Goal: Task Accomplishment & Management: Manage account settings

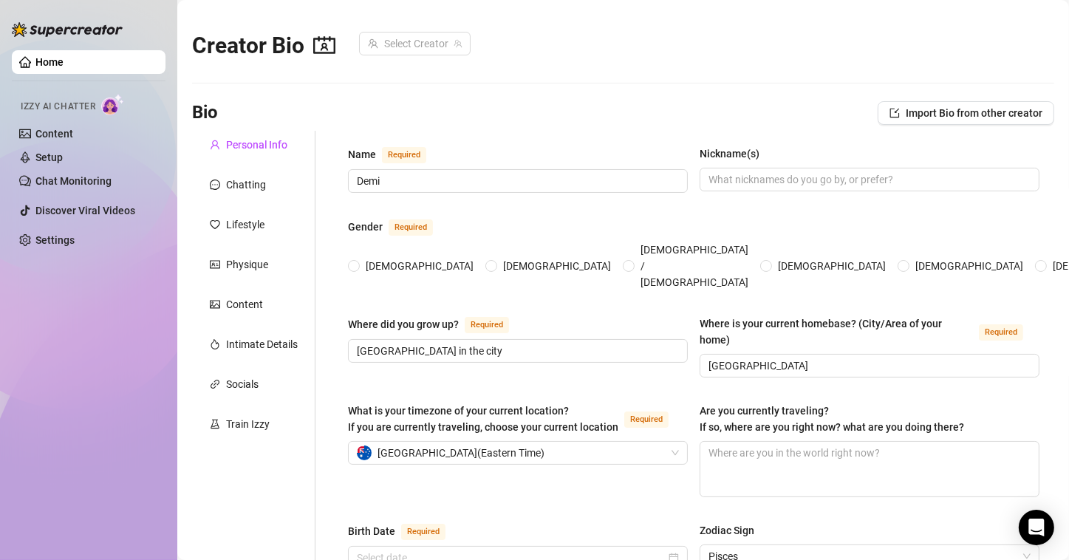
radio input "true"
type input "[DATE]"
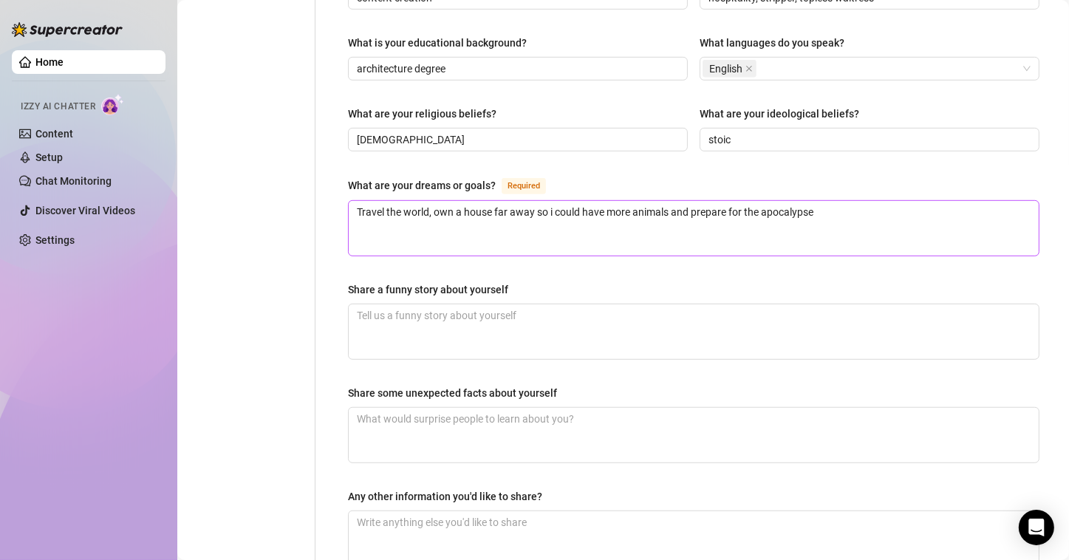
scroll to position [812, 0]
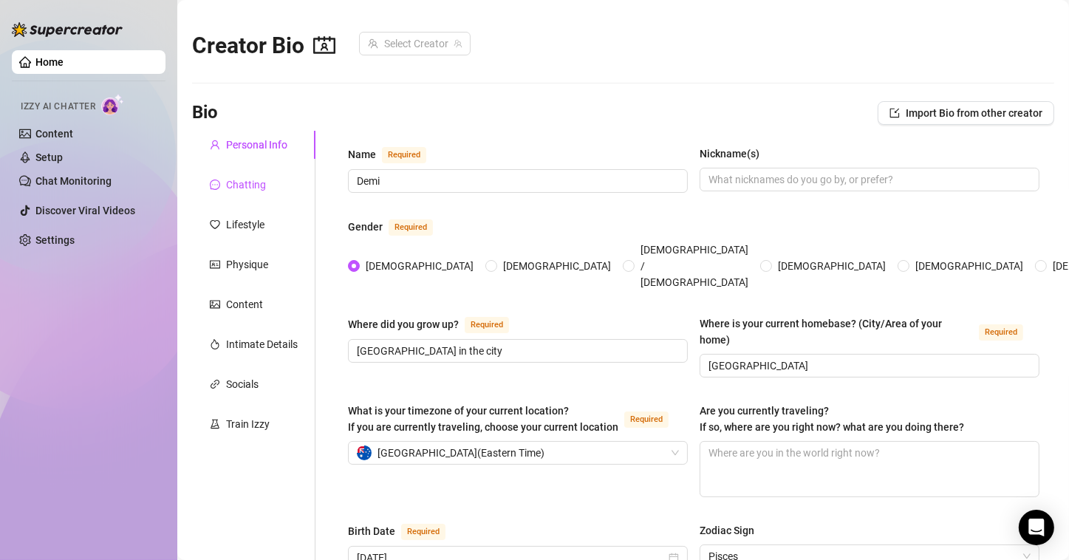
click at [259, 186] on div "Chatting" at bounding box center [246, 185] width 40 height 16
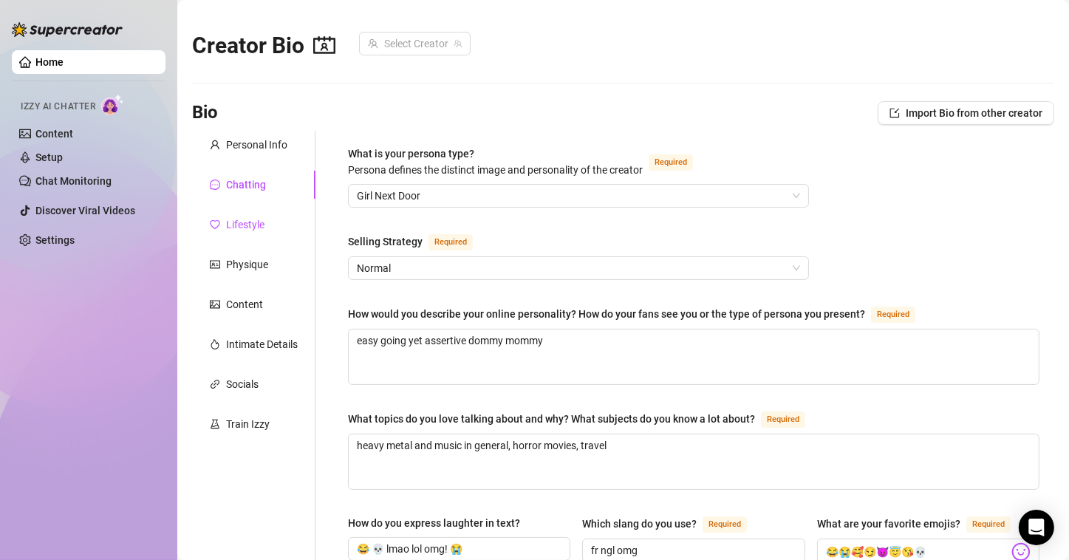
click at [239, 217] on div "Lifestyle" at bounding box center [245, 224] width 38 height 16
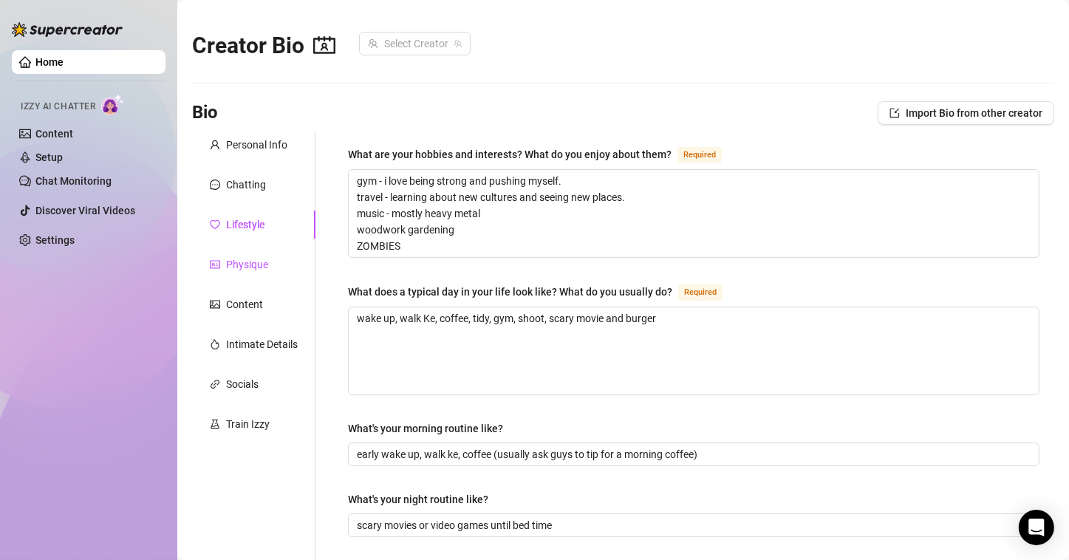
click at [238, 269] on div "Physique" at bounding box center [247, 264] width 42 height 16
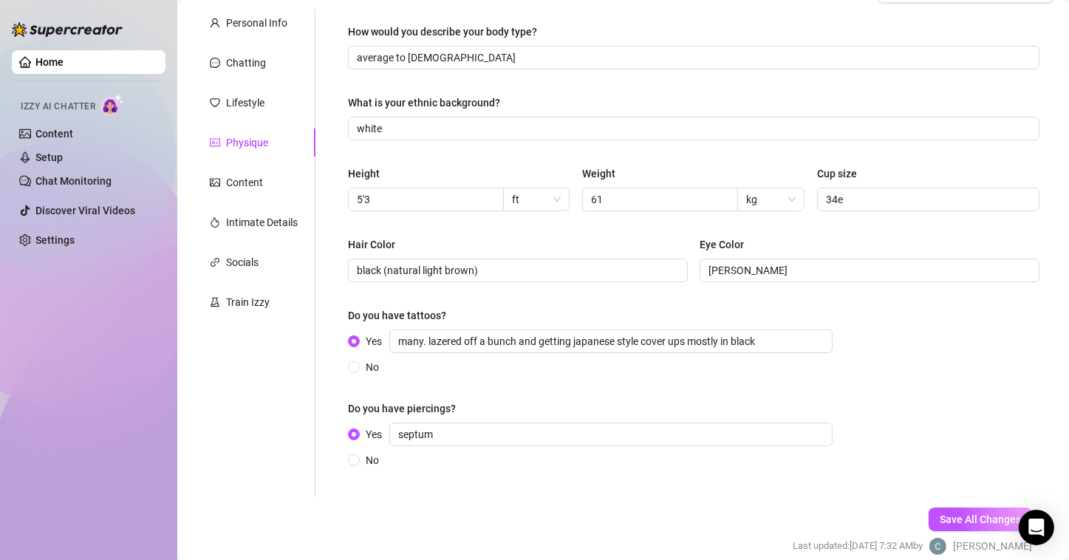
scroll to position [148, 0]
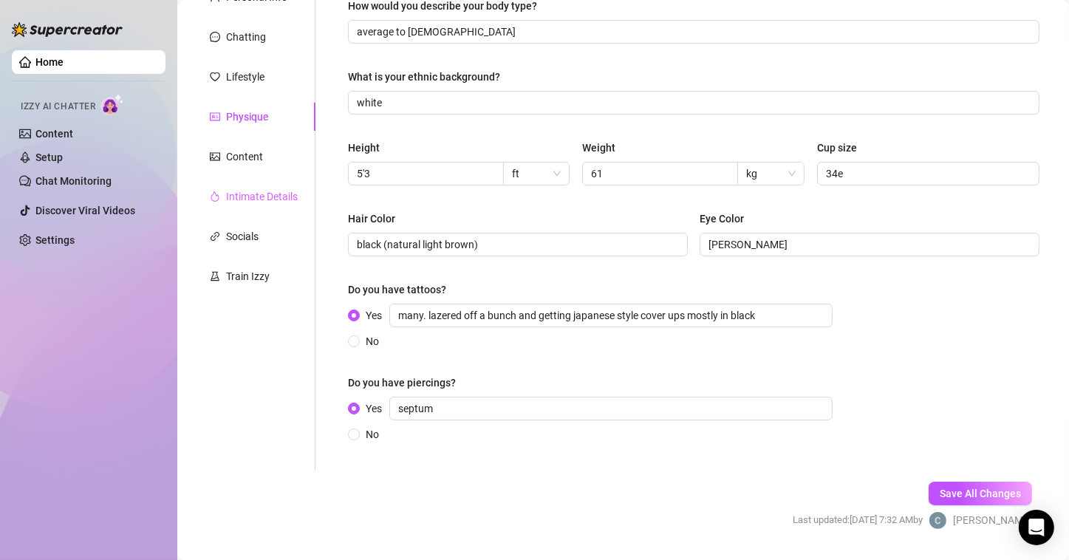
click at [274, 186] on div "Intimate Details" at bounding box center [253, 196] width 123 height 28
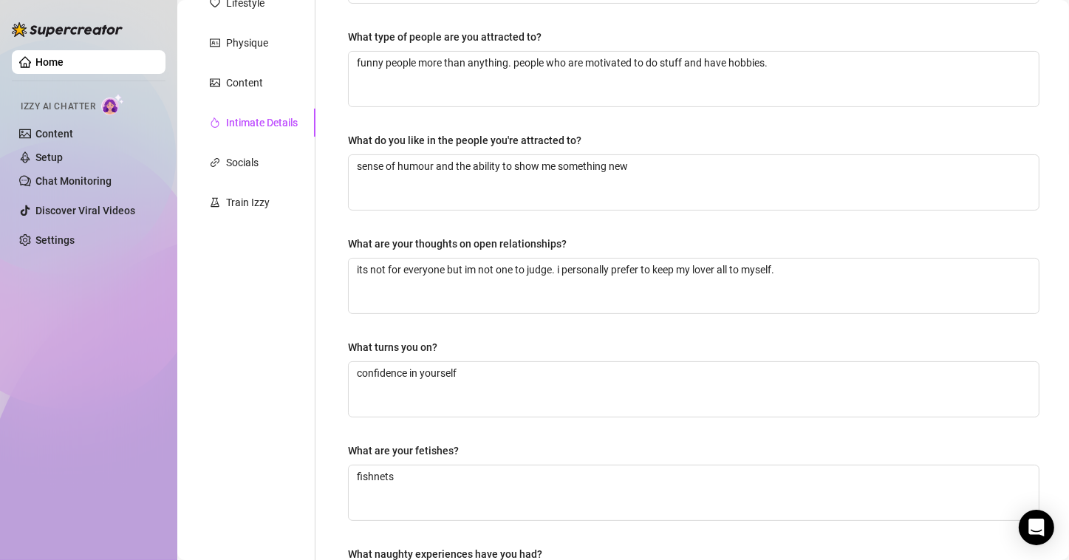
scroll to position [440, 0]
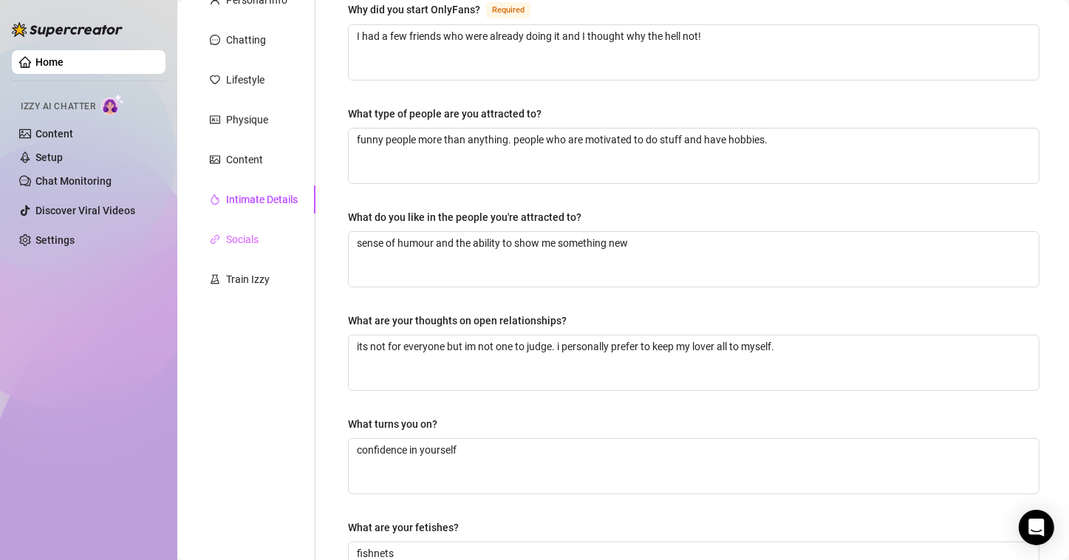
click at [262, 227] on div "Socials" at bounding box center [253, 239] width 123 height 28
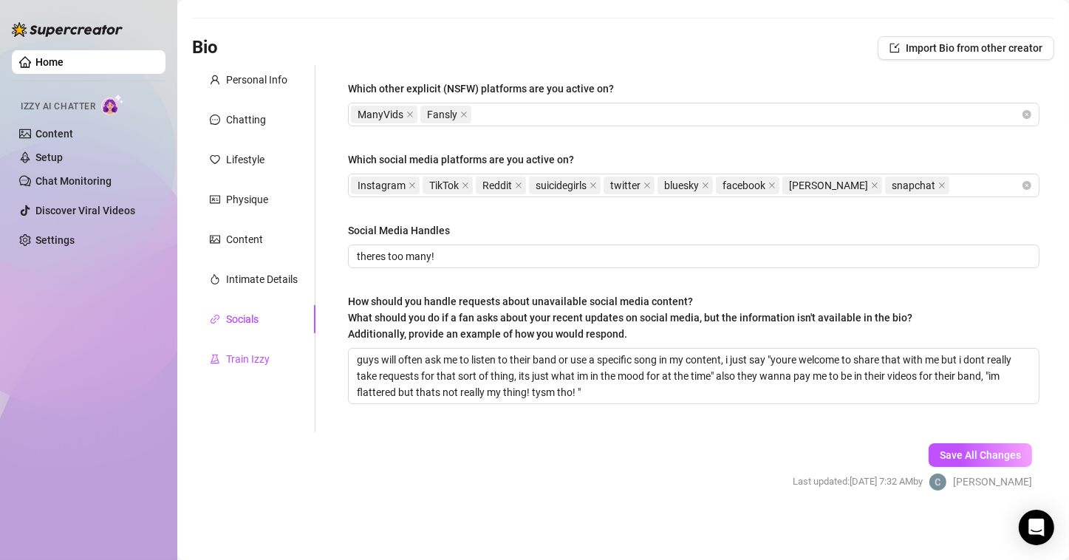
click at [262, 352] on div "Train Izzy" at bounding box center [248, 359] width 44 height 16
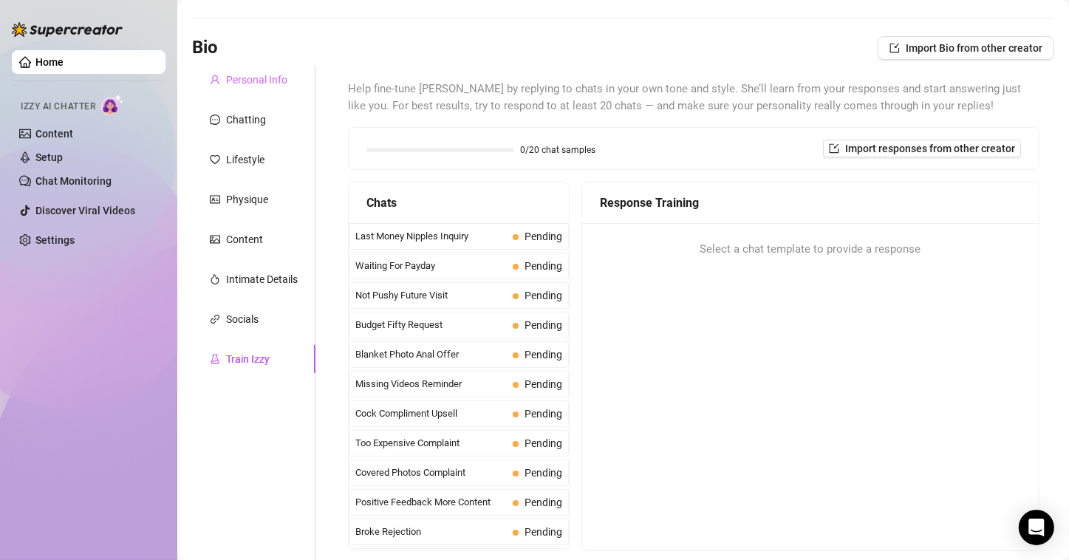
click at [244, 69] on div "Personal Info" at bounding box center [253, 80] width 123 height 28
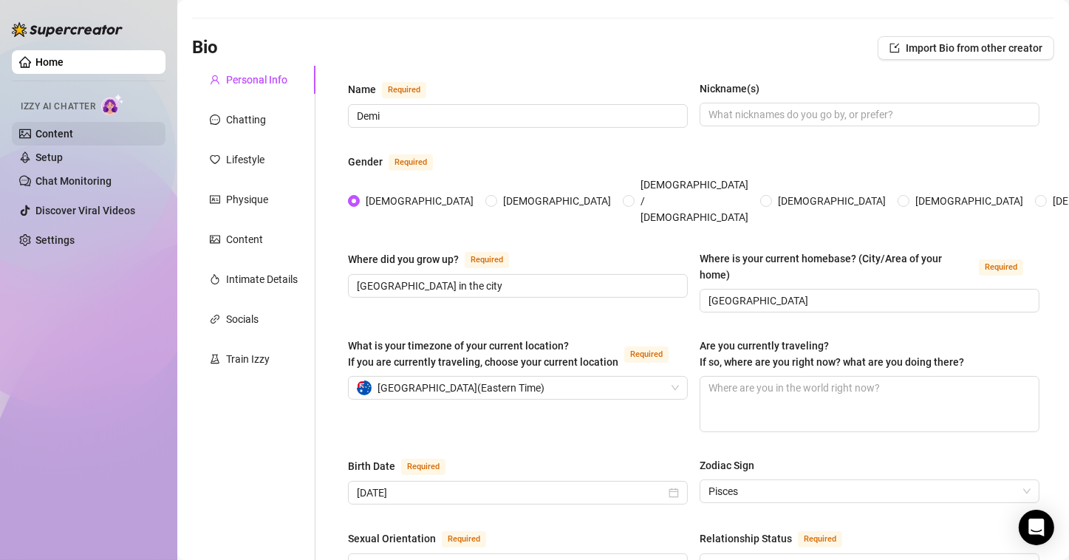
click at [44, 131] on link "Content" at bounding box center [54, 134] width 38 height 12
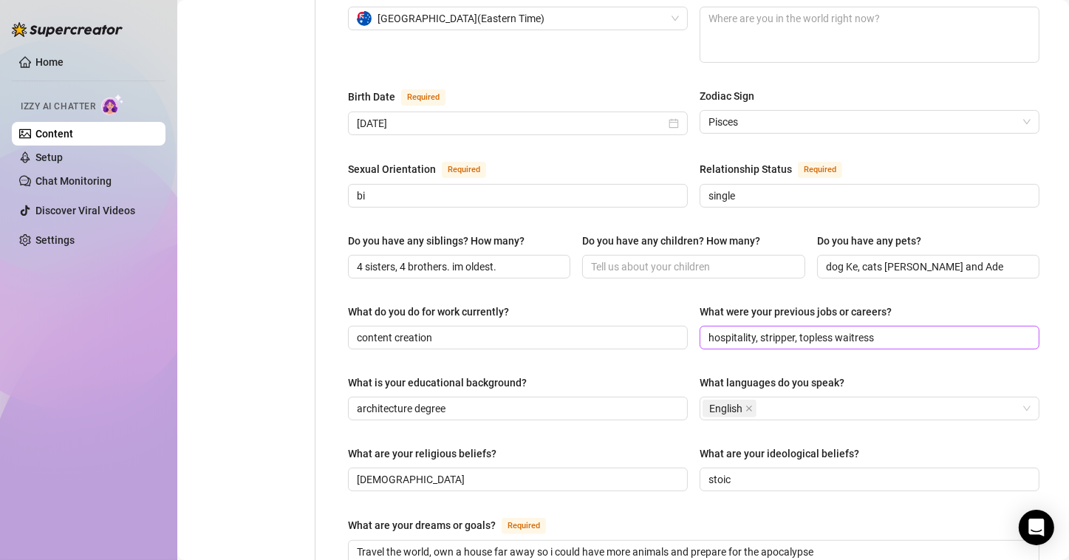
scroll to position [443, 0]
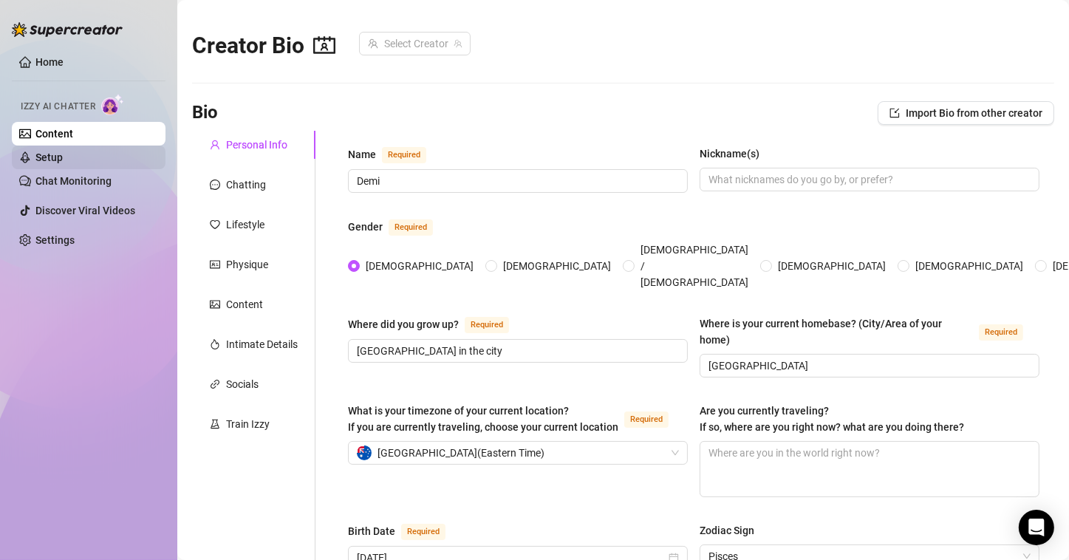
click at [63, 154] on link "Setup" at bounding box center [48, 157] width 27 height 12
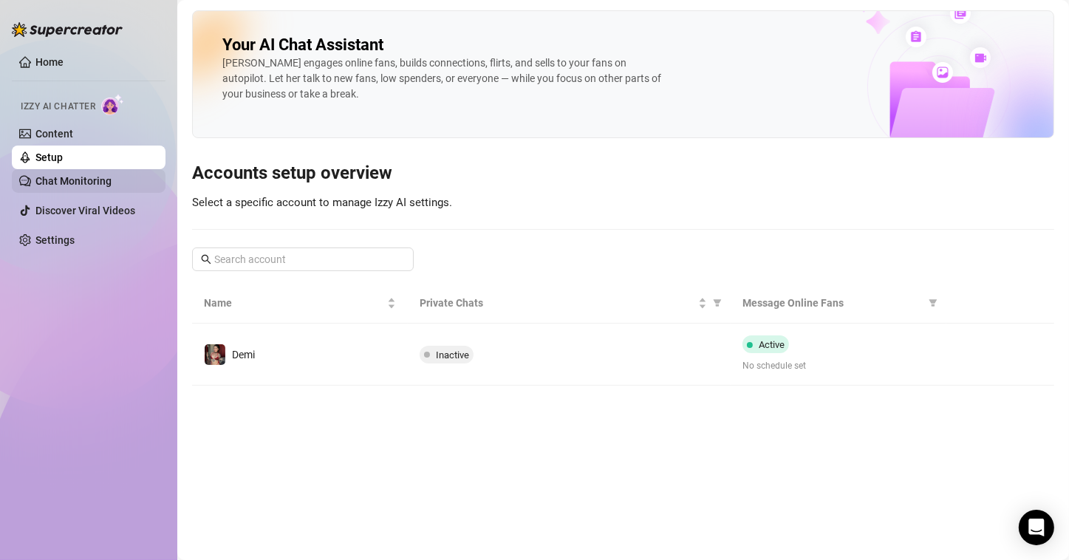
click at [72, 187] on link "Chat Monitoring" at bounding box center [73, 181] width 76 height 12
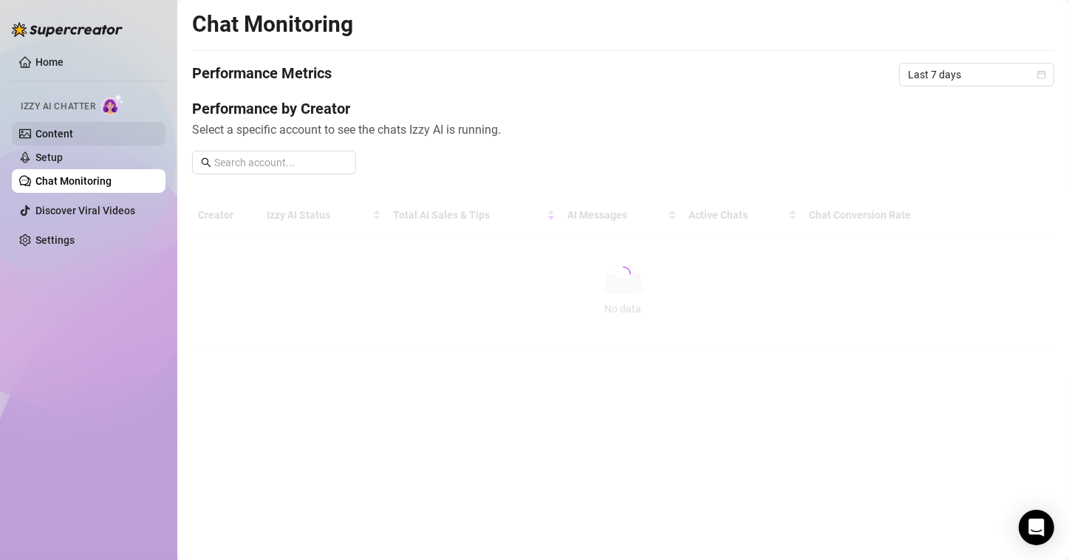
click at [73, 129] on link "Content" at bounding box center [54, 134] width 38 height 12
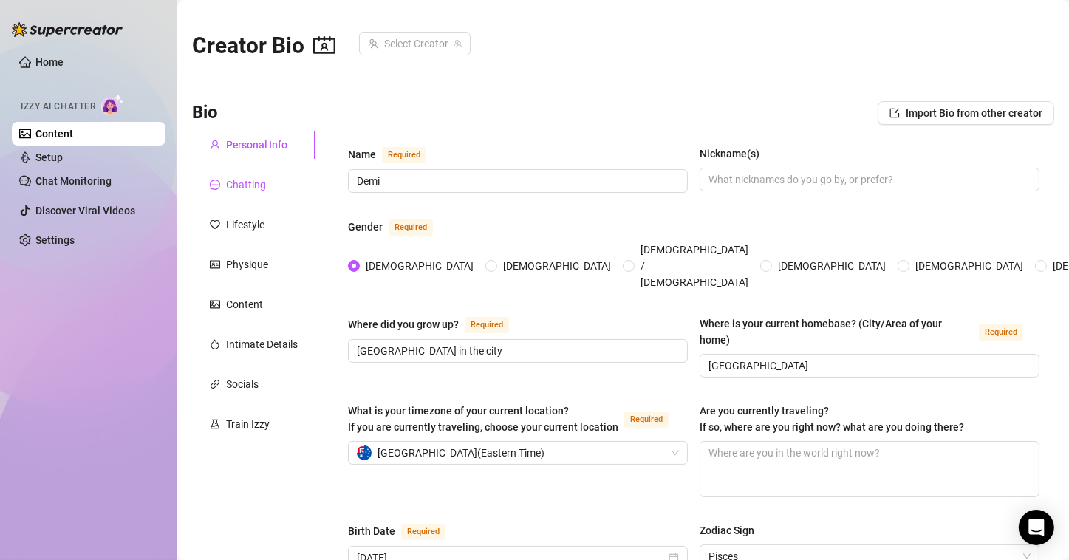
click at [257, 180] on div "Chatting" at bounding box center [246, 185] width 40 height 16
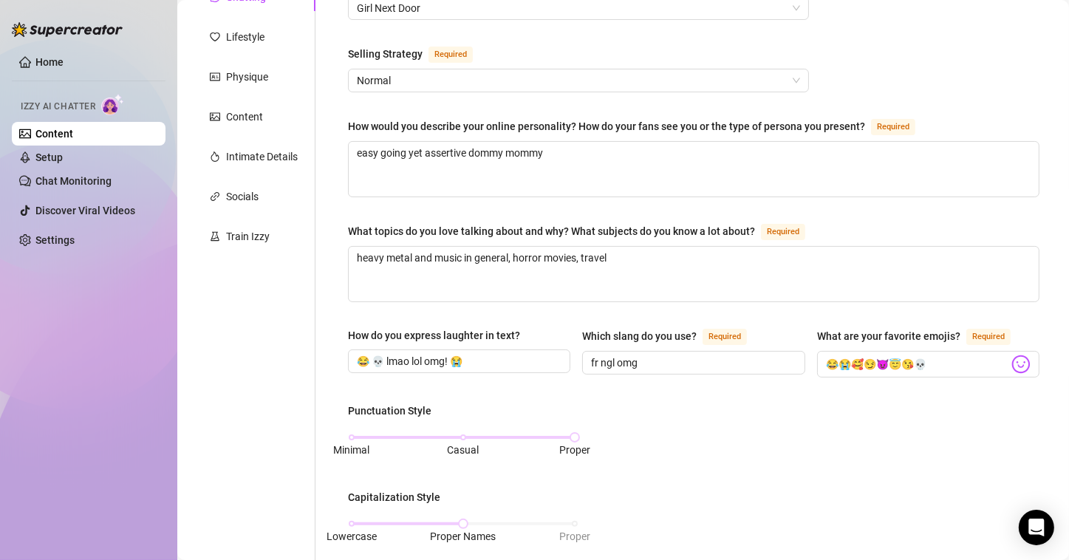
scroll to position [295, 0]
